Goal: Transaction & Acquisition: Purchase product/service

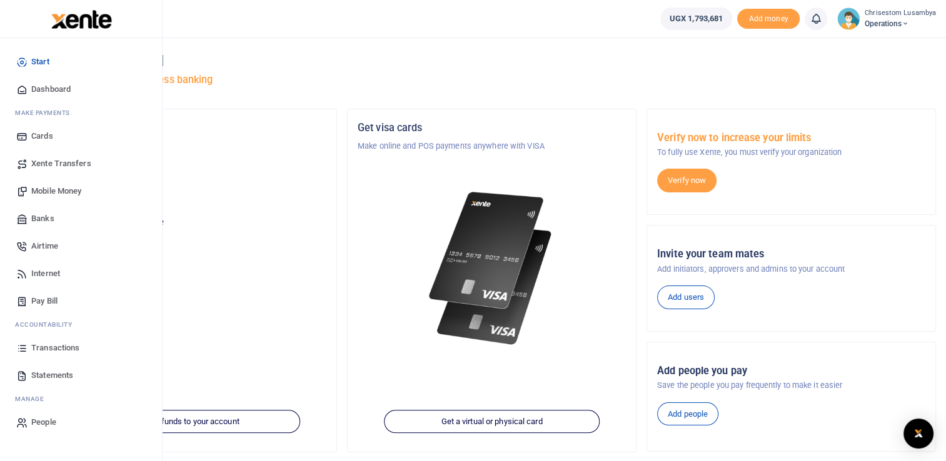
click at [72, 185] on span "Mobile Money" at bounding box center [56, 191] width 50 height 13
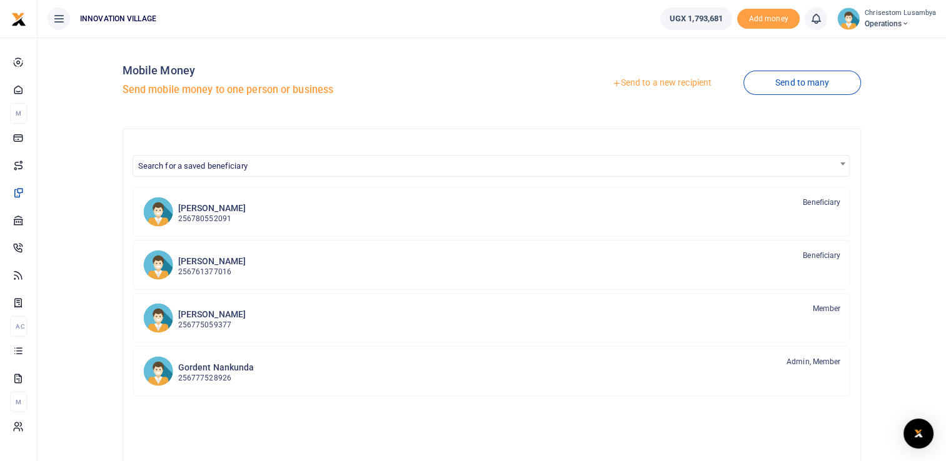
click at [655, 86] on link "Send to a new recipient" at bounding box center [661, 83] width 163 height 23
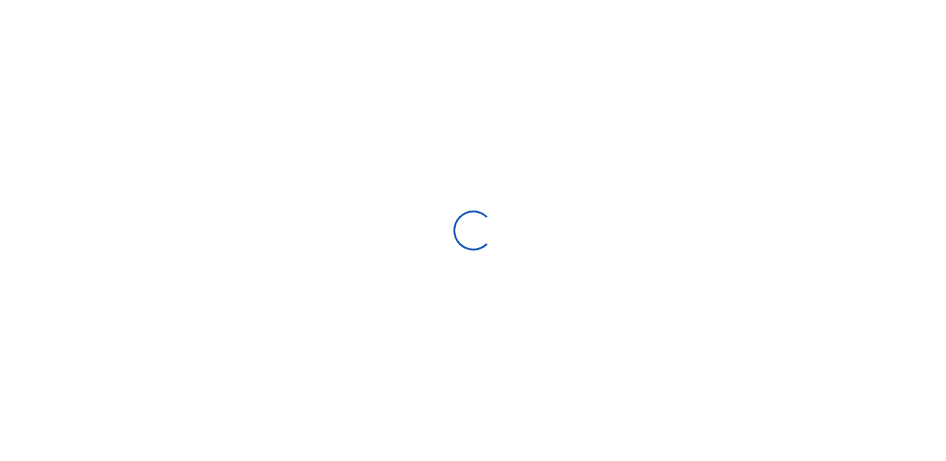
select select "Loading bundles"
select select
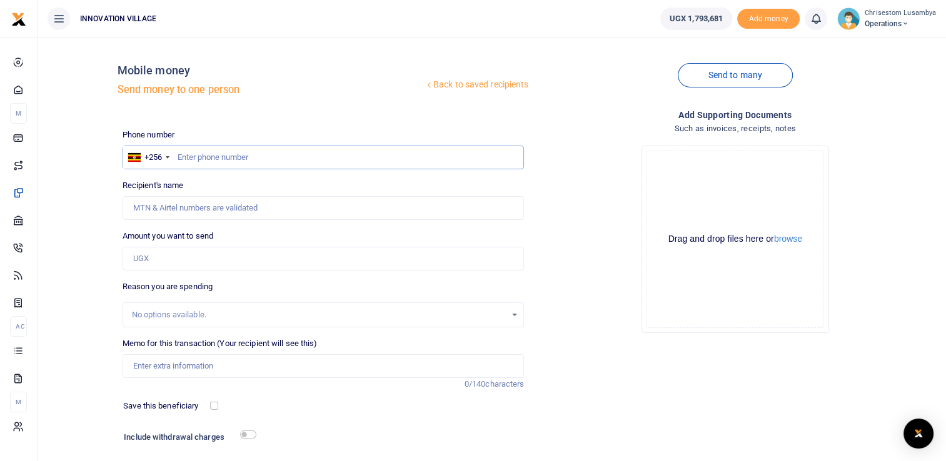
click at [273, 158] on input "text" at bounding box center [324, 158] width 402 height 24
type input "702880574"
type input "[PERSON_NAME]"
type input "702880574"
click at [164, 259] on input "Amount you want to send" at bounding box center [324, 259] width 402 height 24
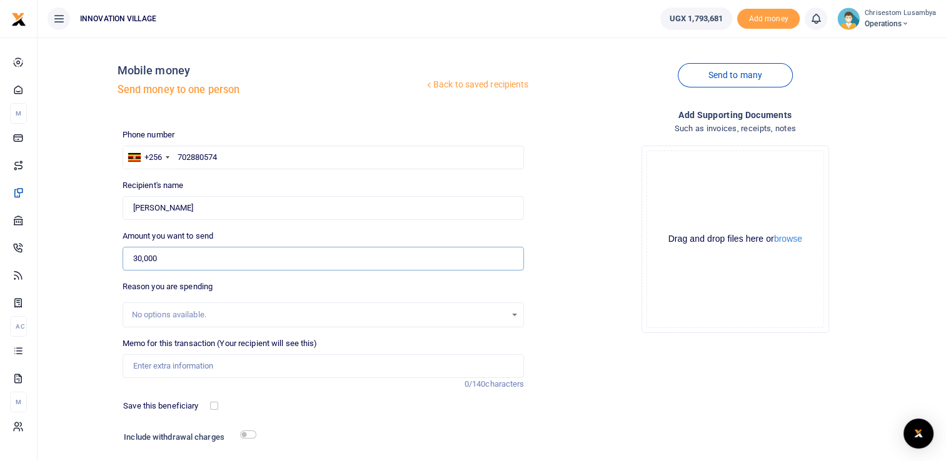
type input "30,000"
click at [162, 359] on input "Memo for this transaction (Your recipient will see this)" at bounding box center [324, 366] width 402 height 24
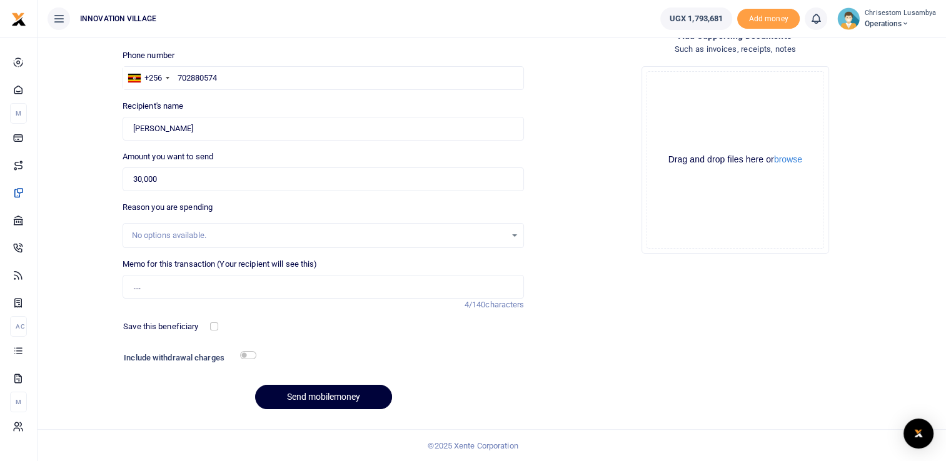
click at [338, 388] on button "Send mobilemoney" at bounding box center [323, 397] width 137 height 24
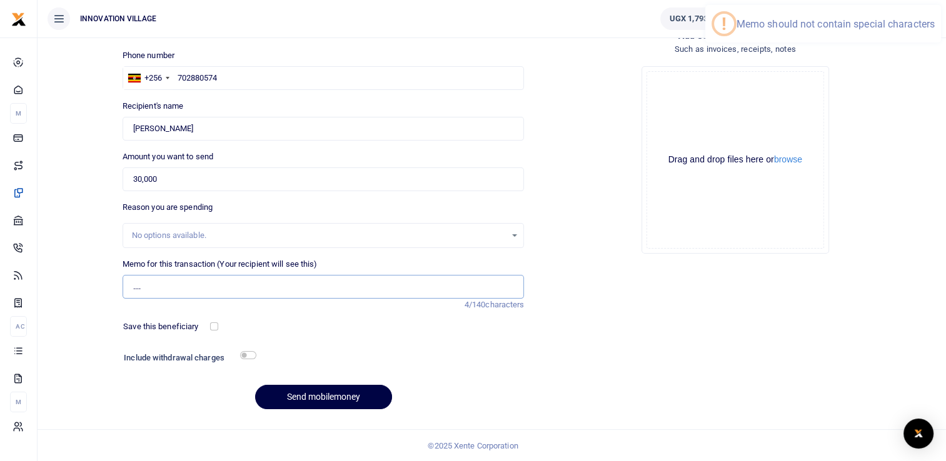
click at [194, 298] on input "...." at bounding box center [324, 287] width 402 height 24
type input "."
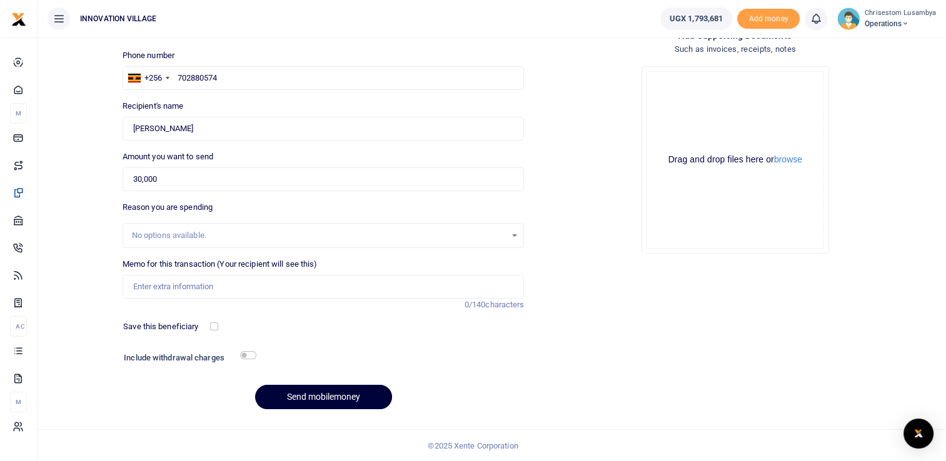
click at [299, 402] on button "Send mobilemoney" at bounding box center [323, 397] width 137 height 24
type input "Xente transfer"
click at [315, 391] on button "Send mobilemoney" at bounding box center [323, 397] width 137 height 24
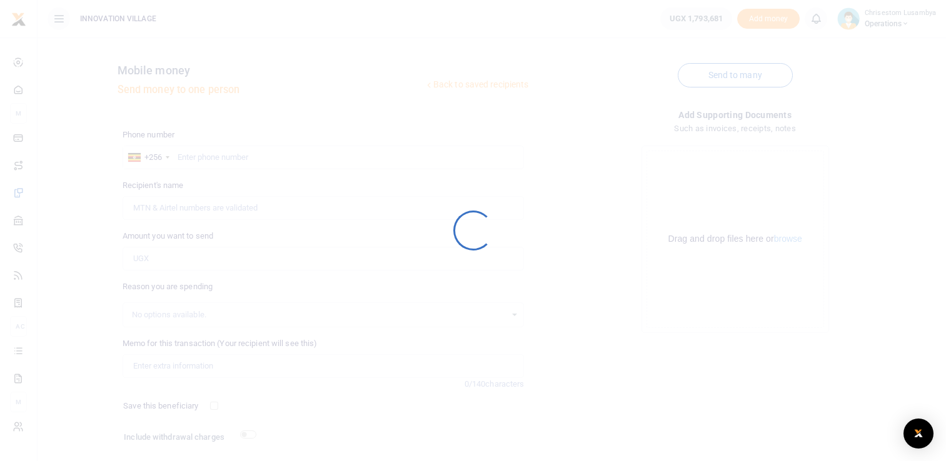
scroll to position [79, 0]
